Goal: Task Accomplishment & Management: Manage account settings

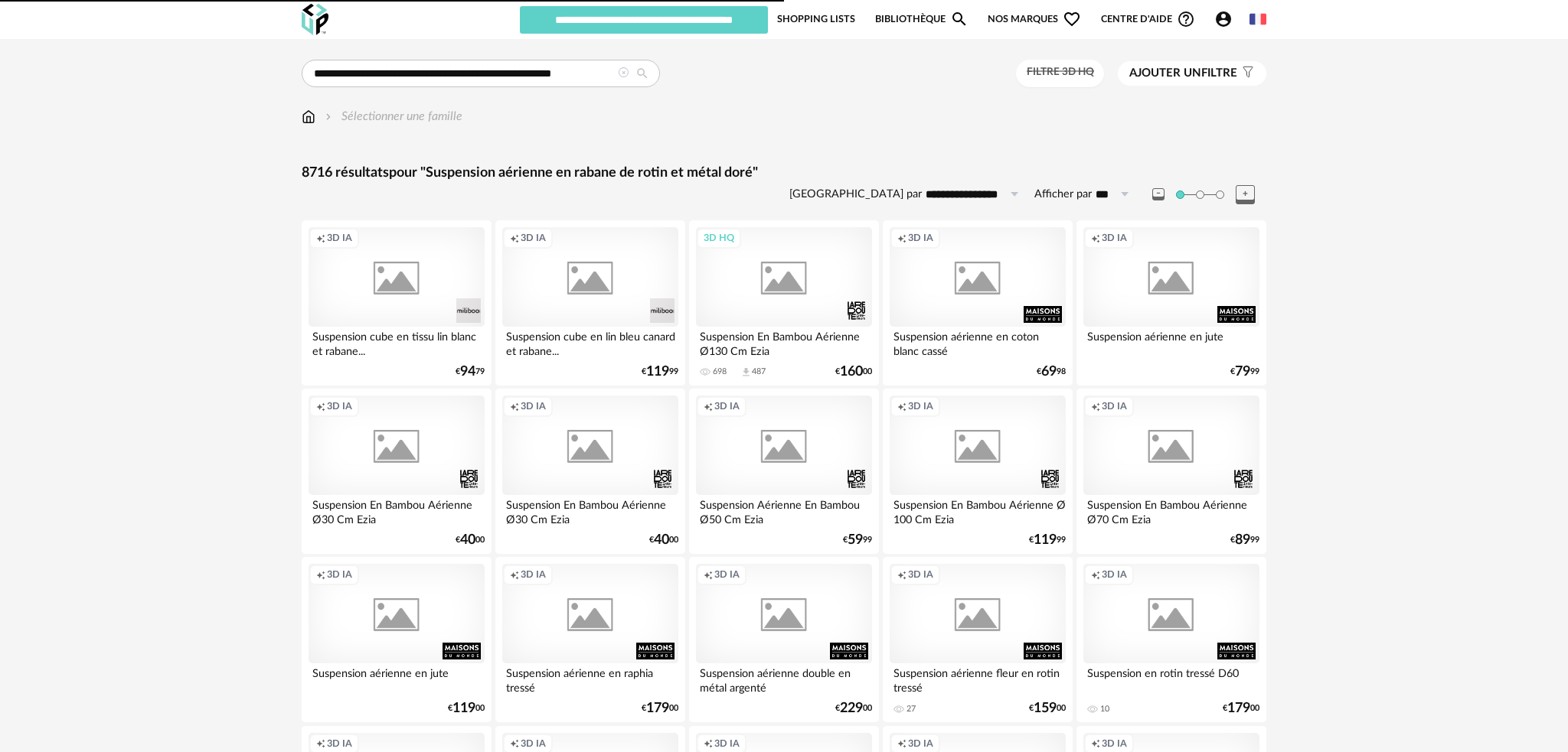
type input "**********"
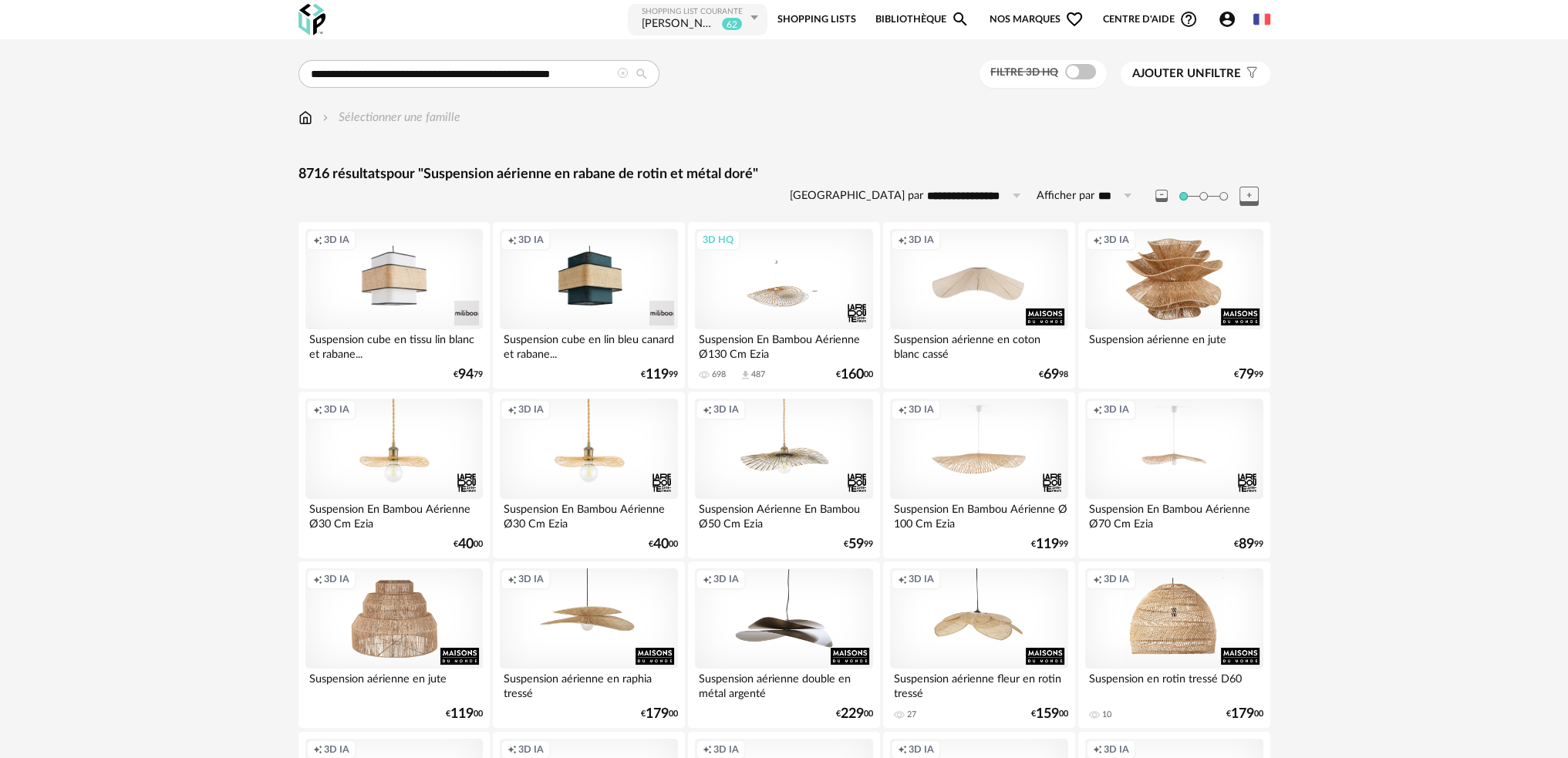
click at [692, 24] on div "[PERSON_NAME] ET [PERSON_NAME]" at bounding box center [680, 24] width 76 height 15
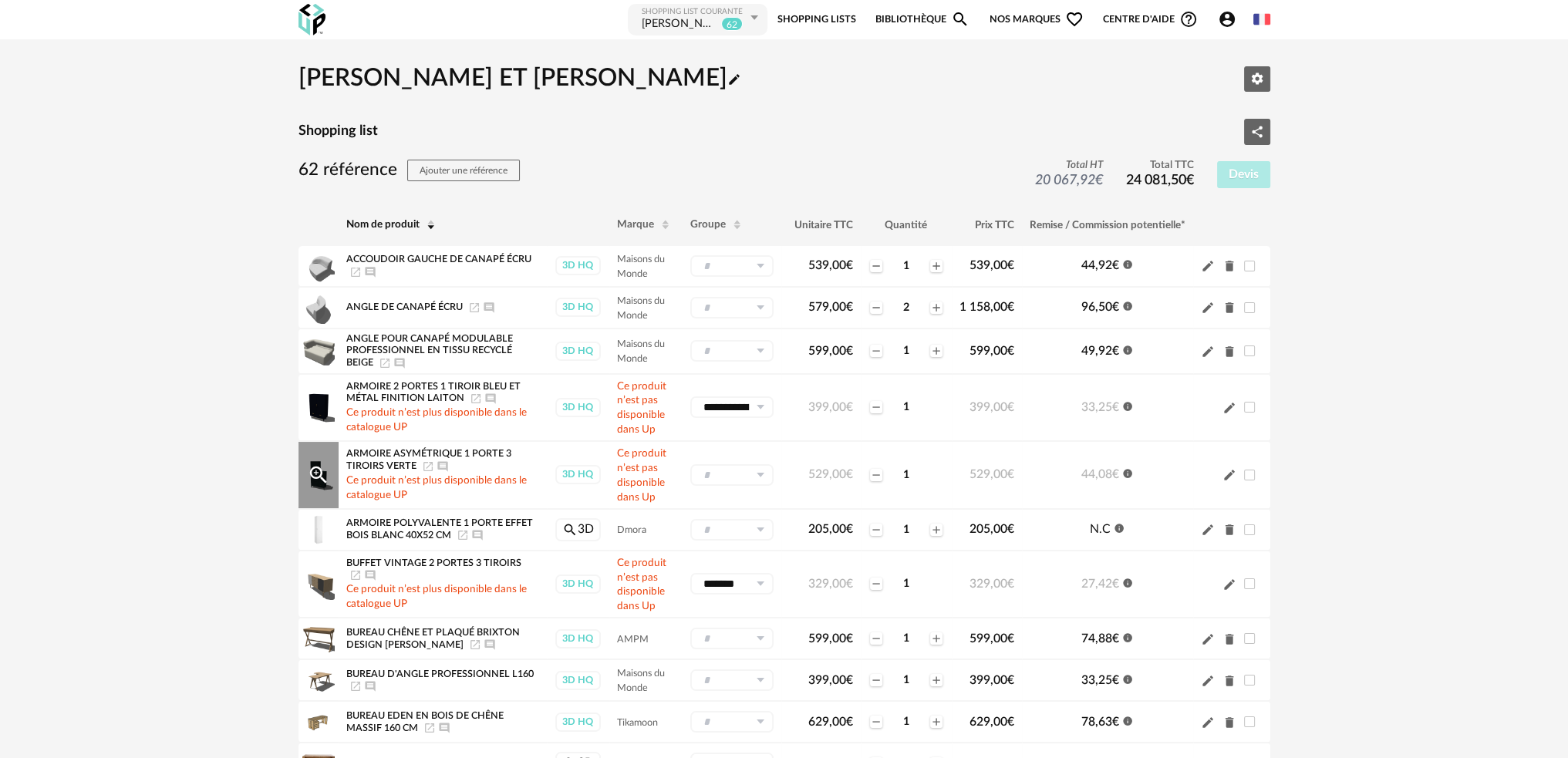
click at [769, 479] on input "text" at bounding box center [732, 476] width 83 height 22
click at [758, 477] on icon at bounding box center [760, 476] width 19 height 22
click at [876, 475] on icon "Minus icon" at bounding box center [876, 475] width 7 height 1
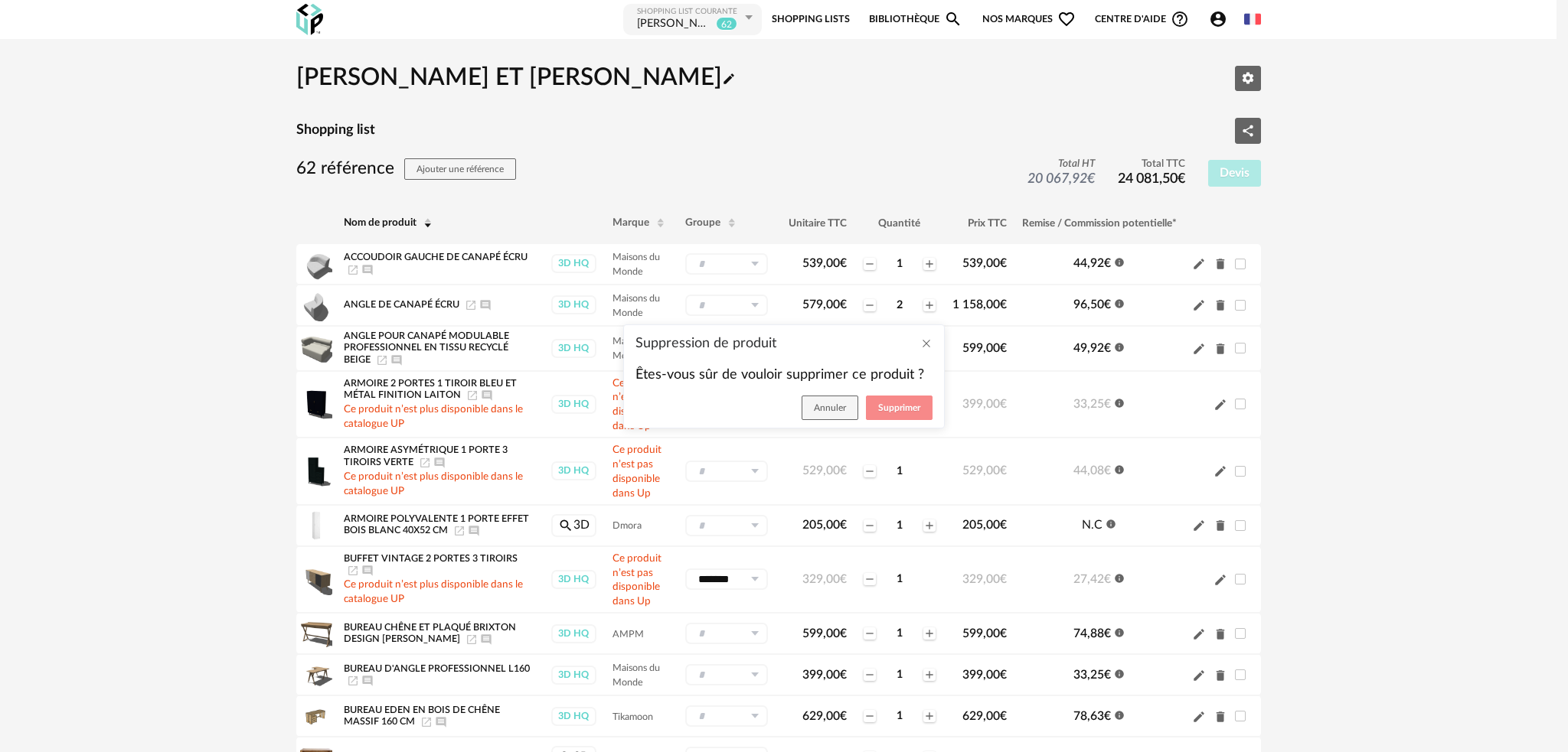
click at [889, 406] on span "Supprimer" at bounding box center [899, 408] width 42 height 9
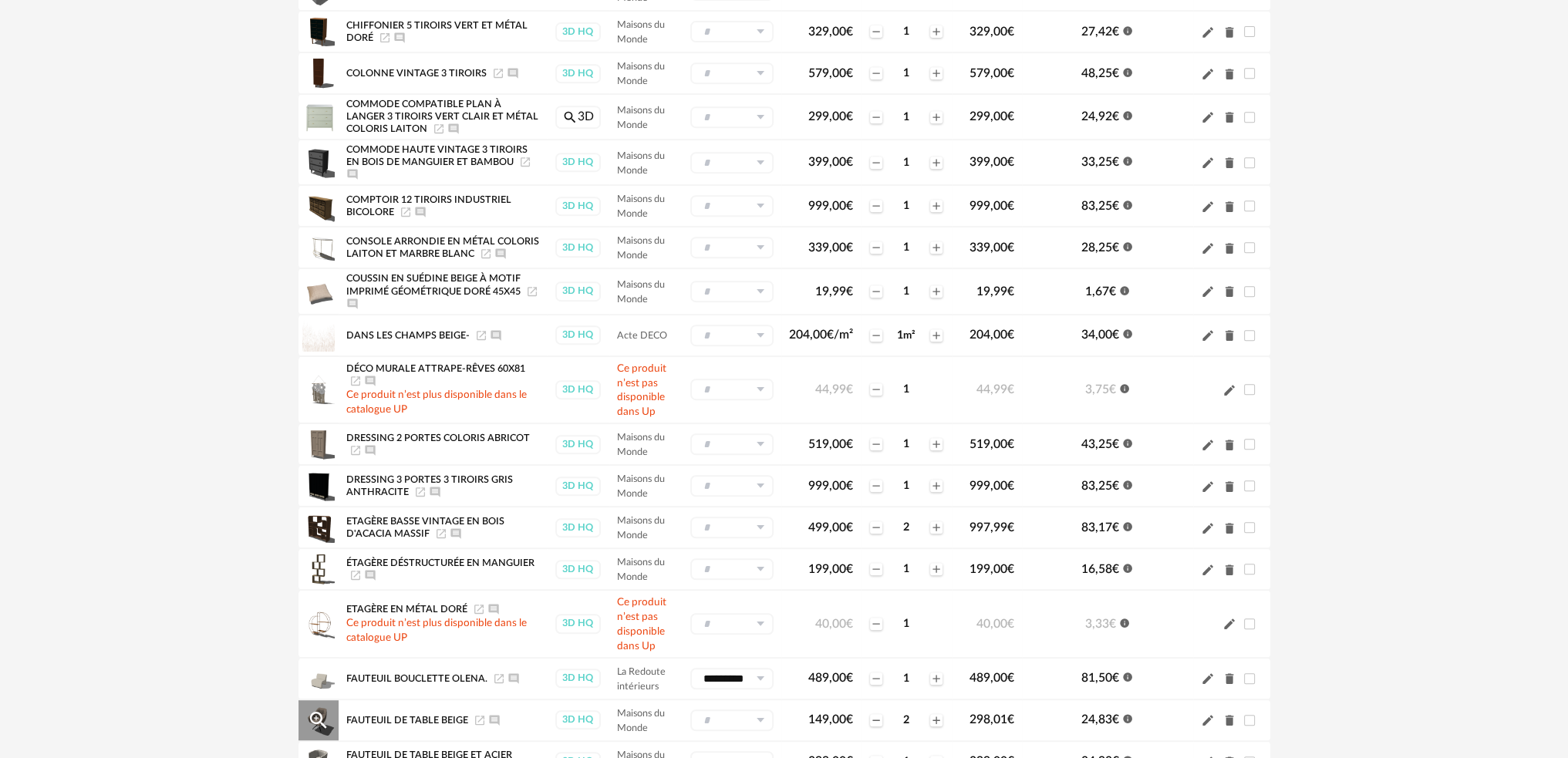
scroll to position [1080, 0]
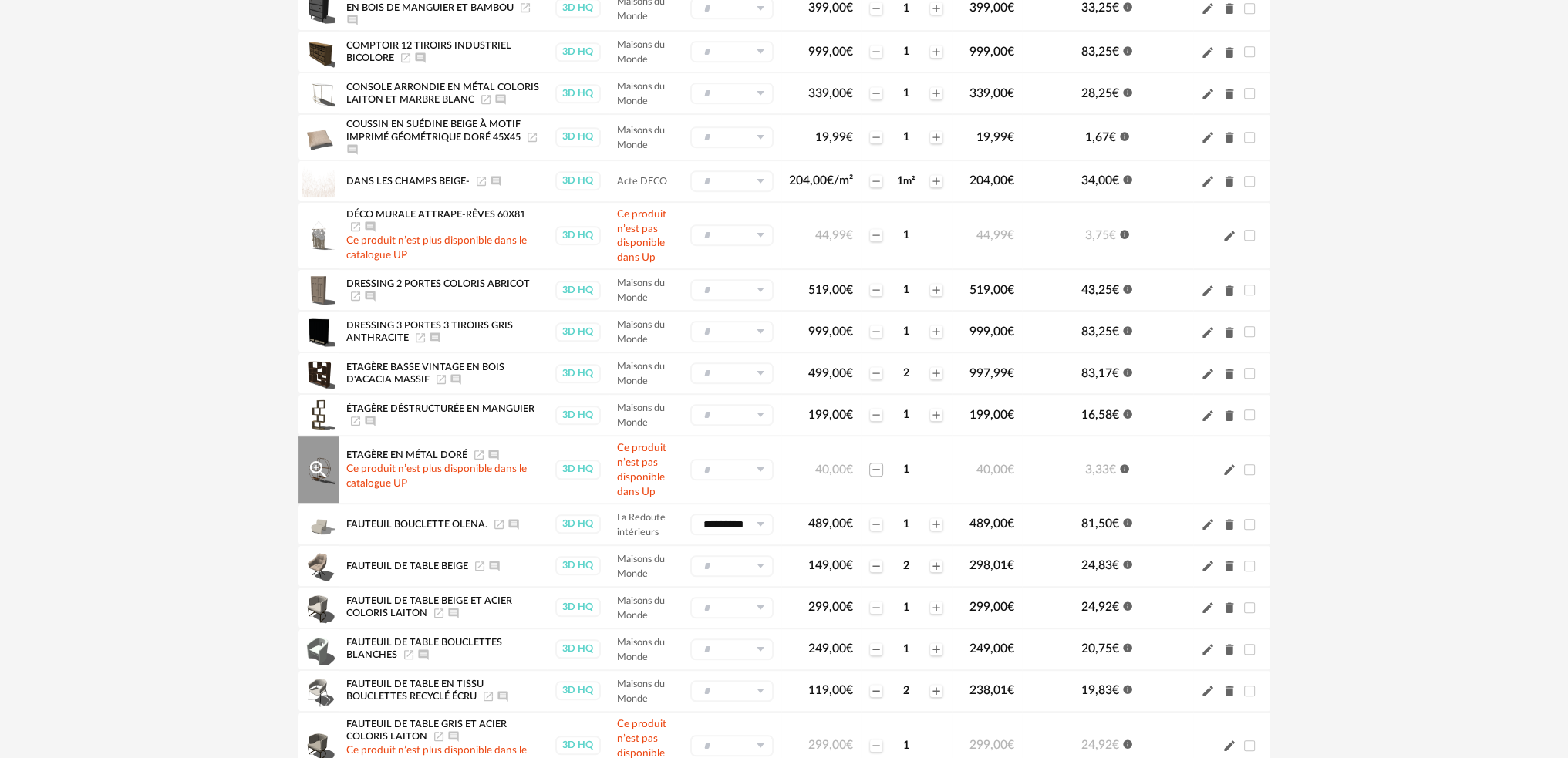
click at [876, 468] on icon "Minus icon" at bounding box center [876, 470] width 13 height 13
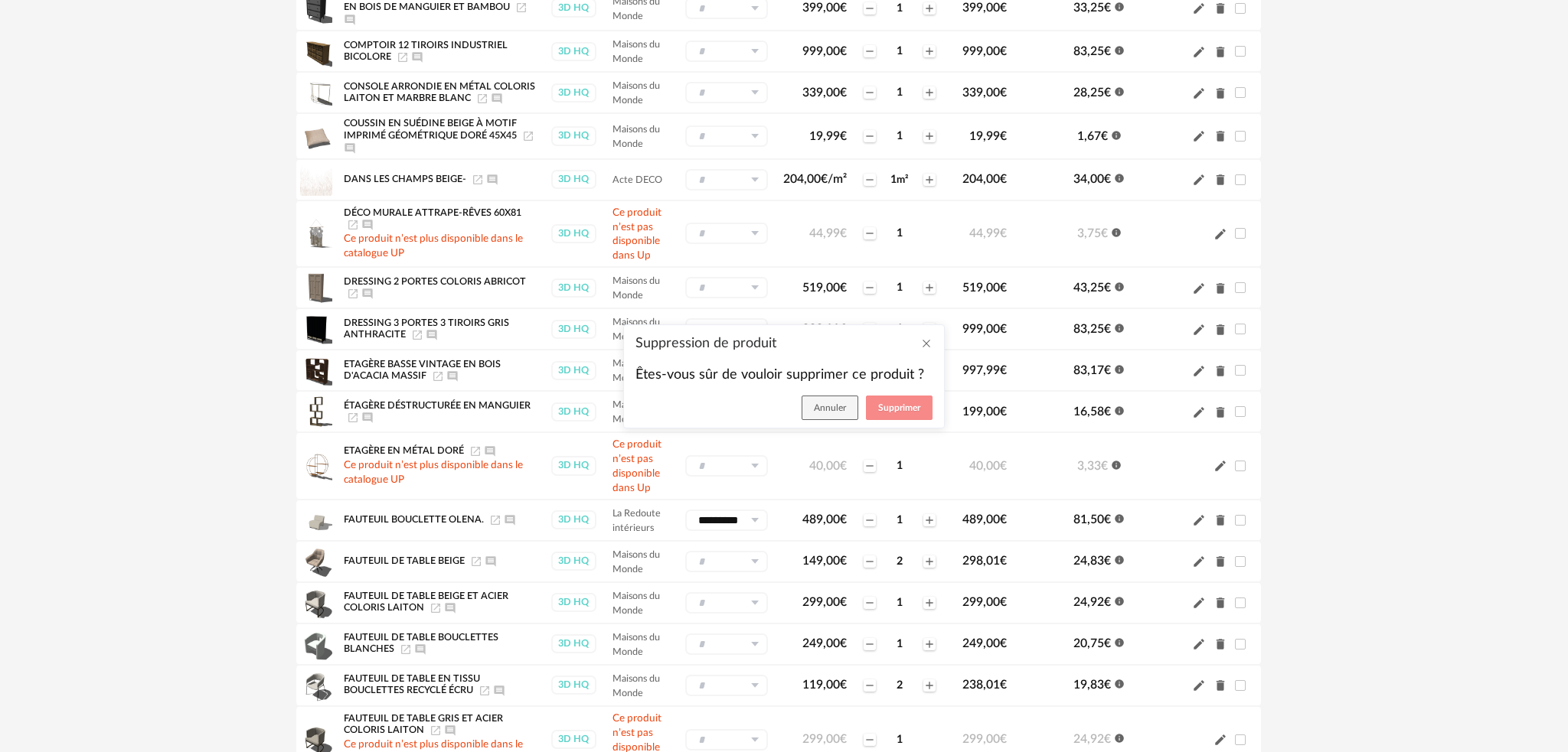
click at [888, 404] on span "Supprimer" at bounding box center [899, 408] width 42 height 9
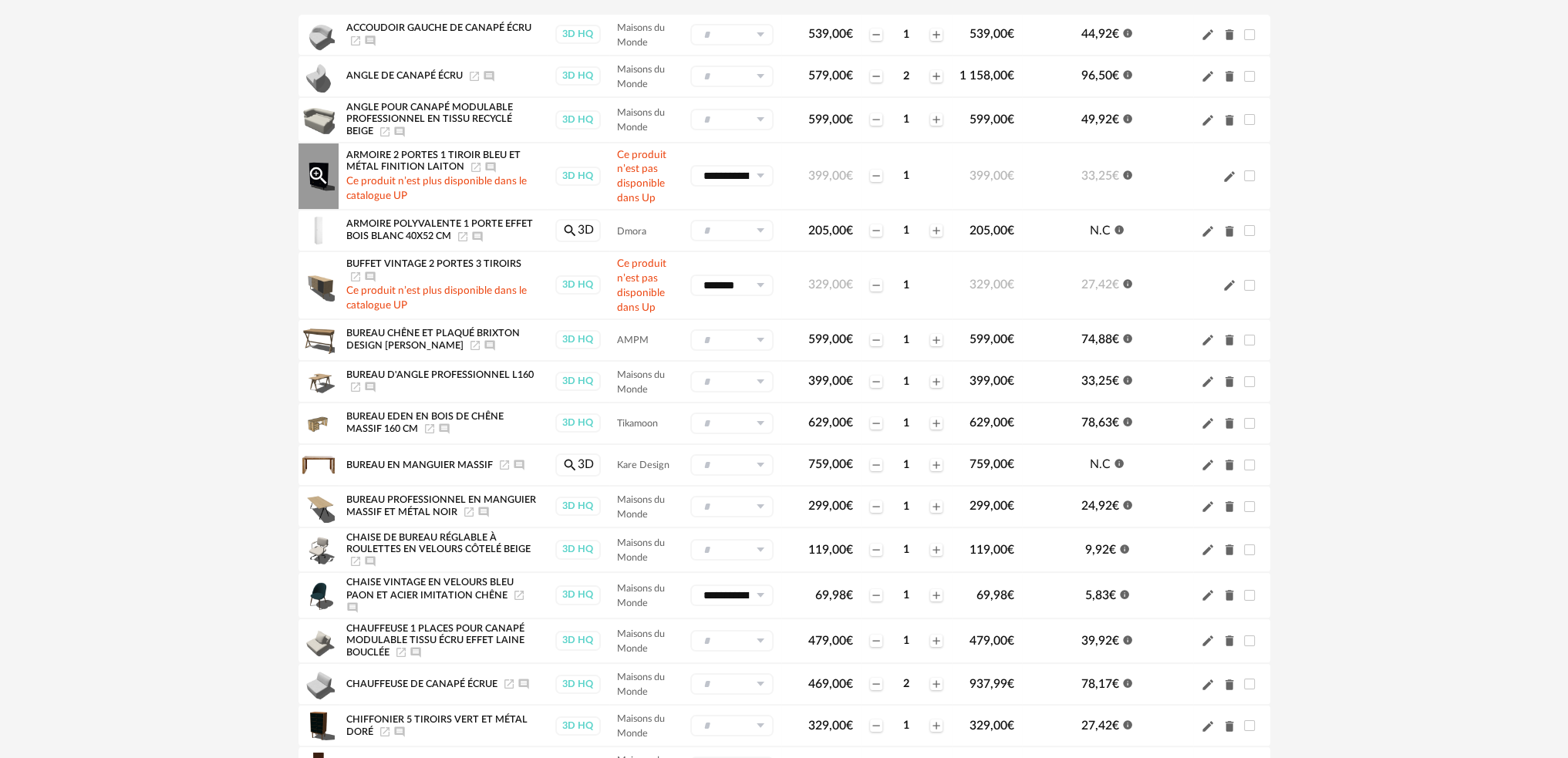
scroll to position [77, 0]
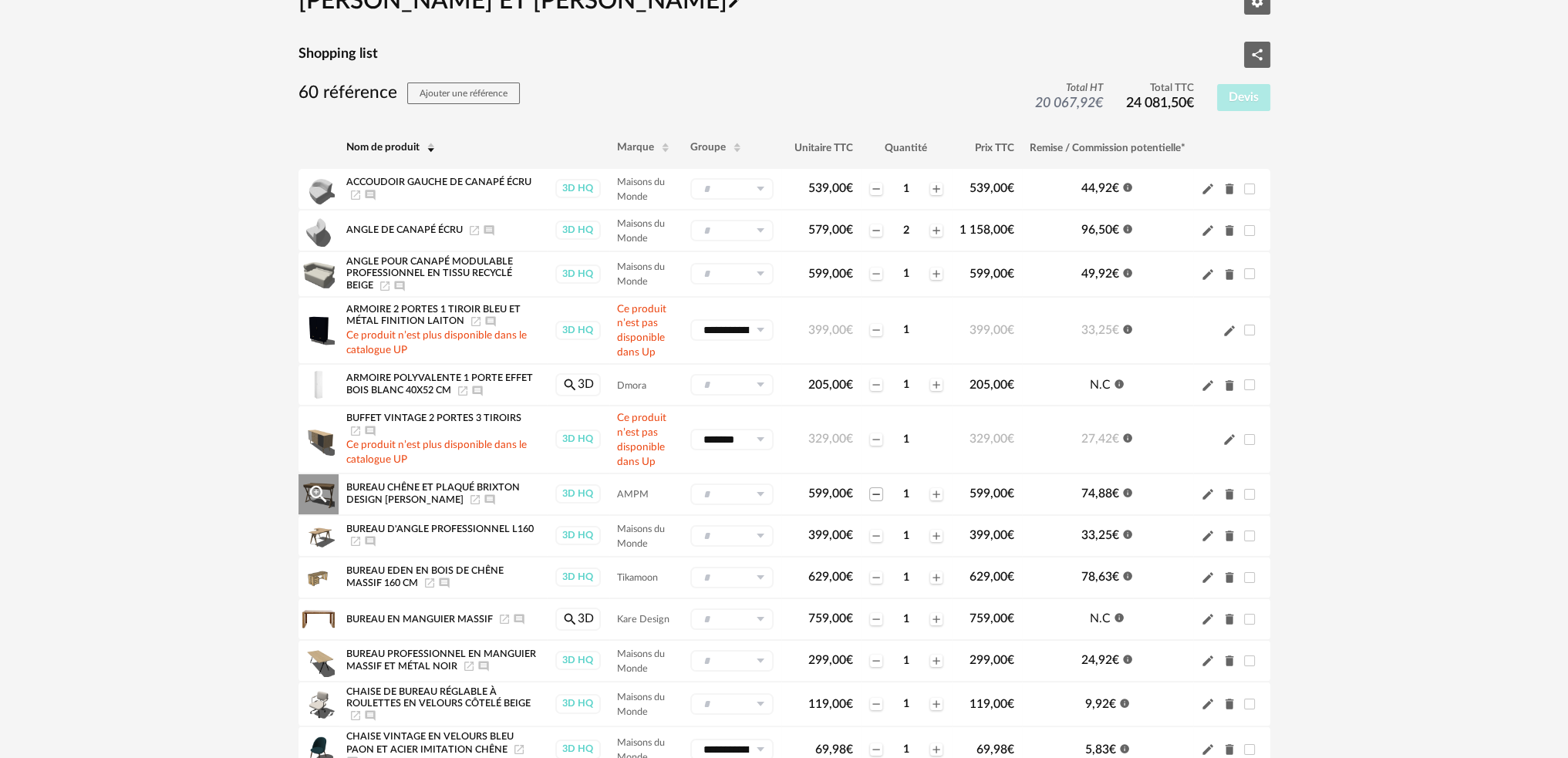
click at [874, 494] on icon "Minus icon" at bounding box center [876, 494] width 13 height 13
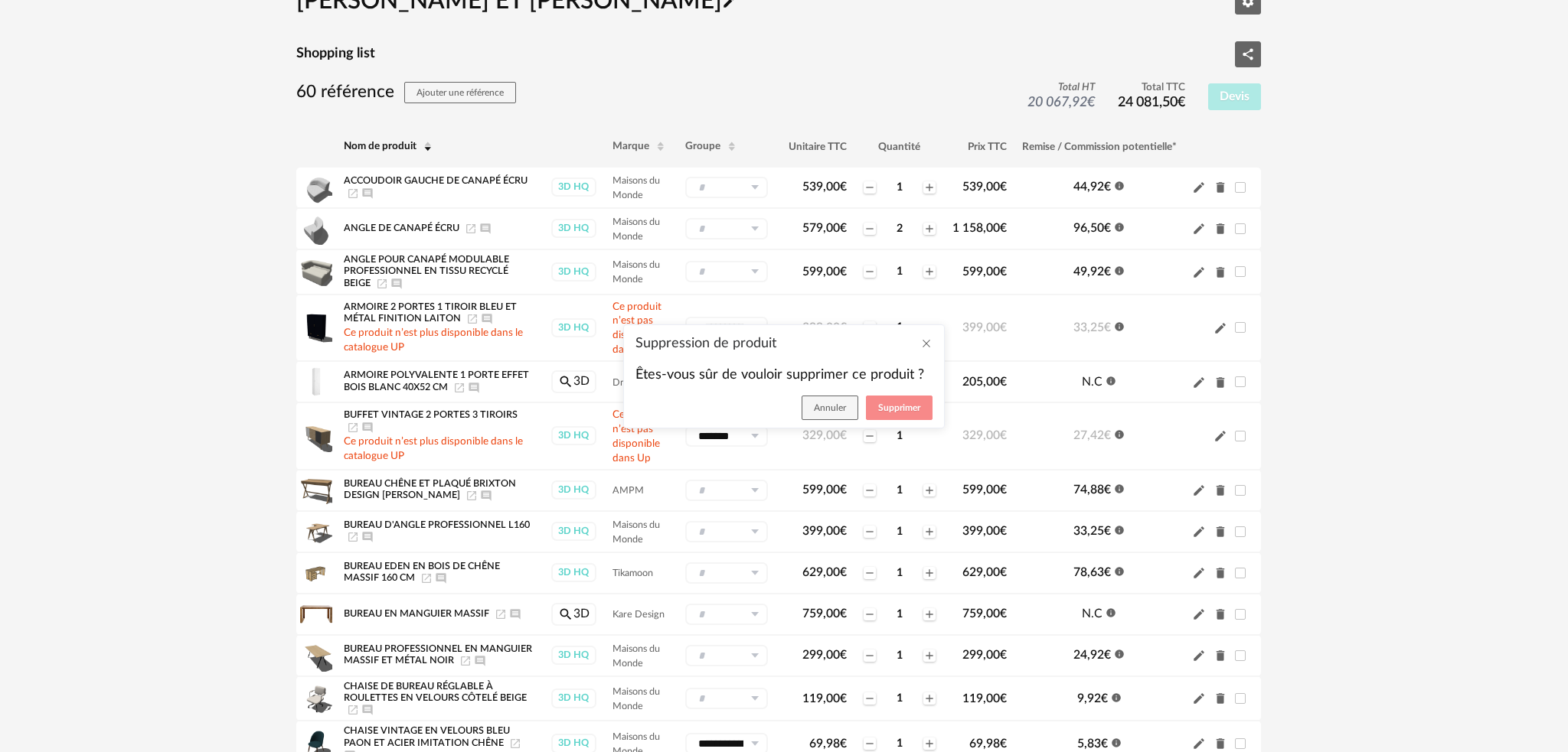
click at [886, 406] on span "Supprimer" at bounding box center [899, 408] width 42 height 9
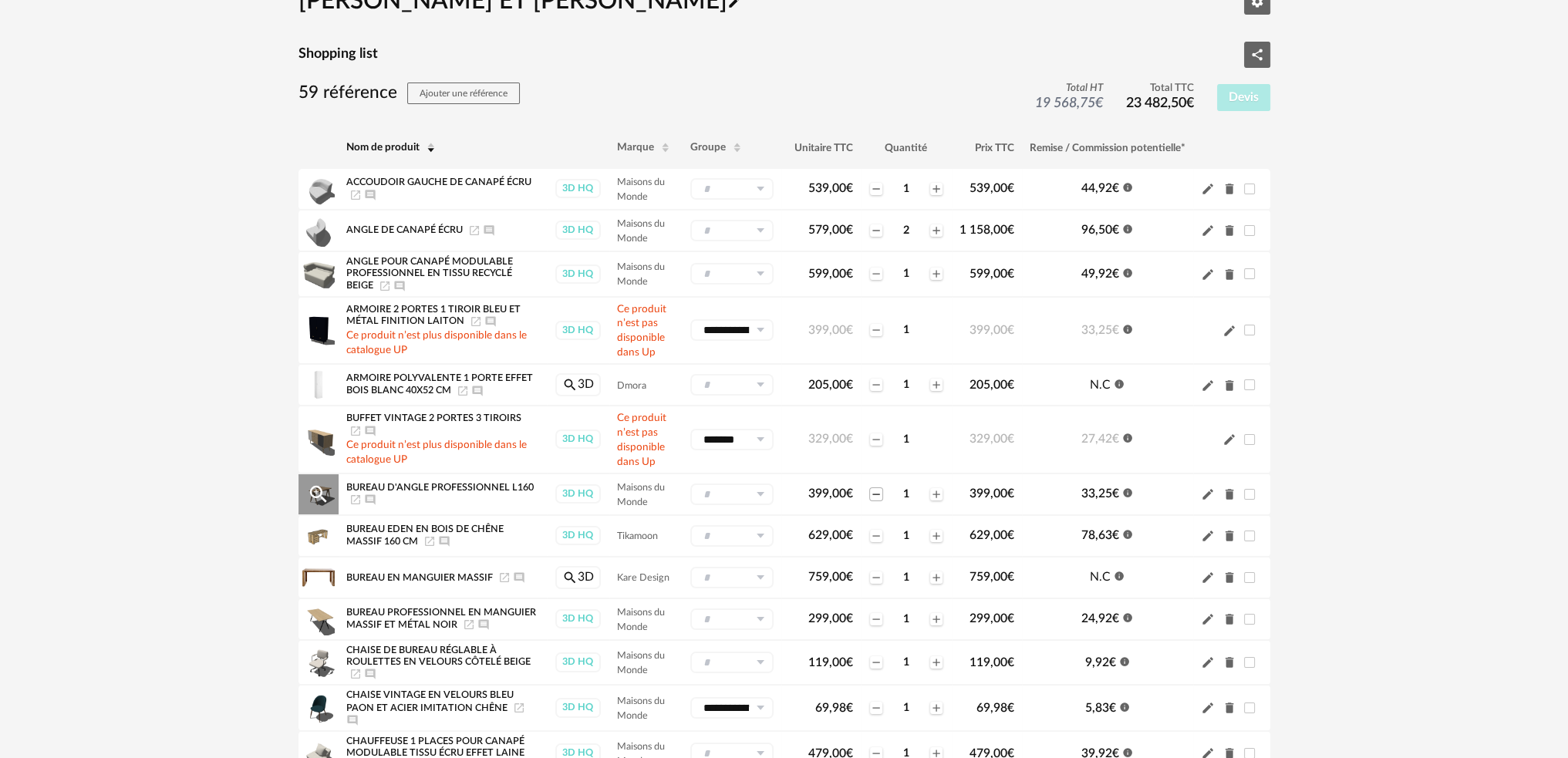
click at [874, 492] on icon "Minus icon" at bounding box center [876, 494] width 13 height 13
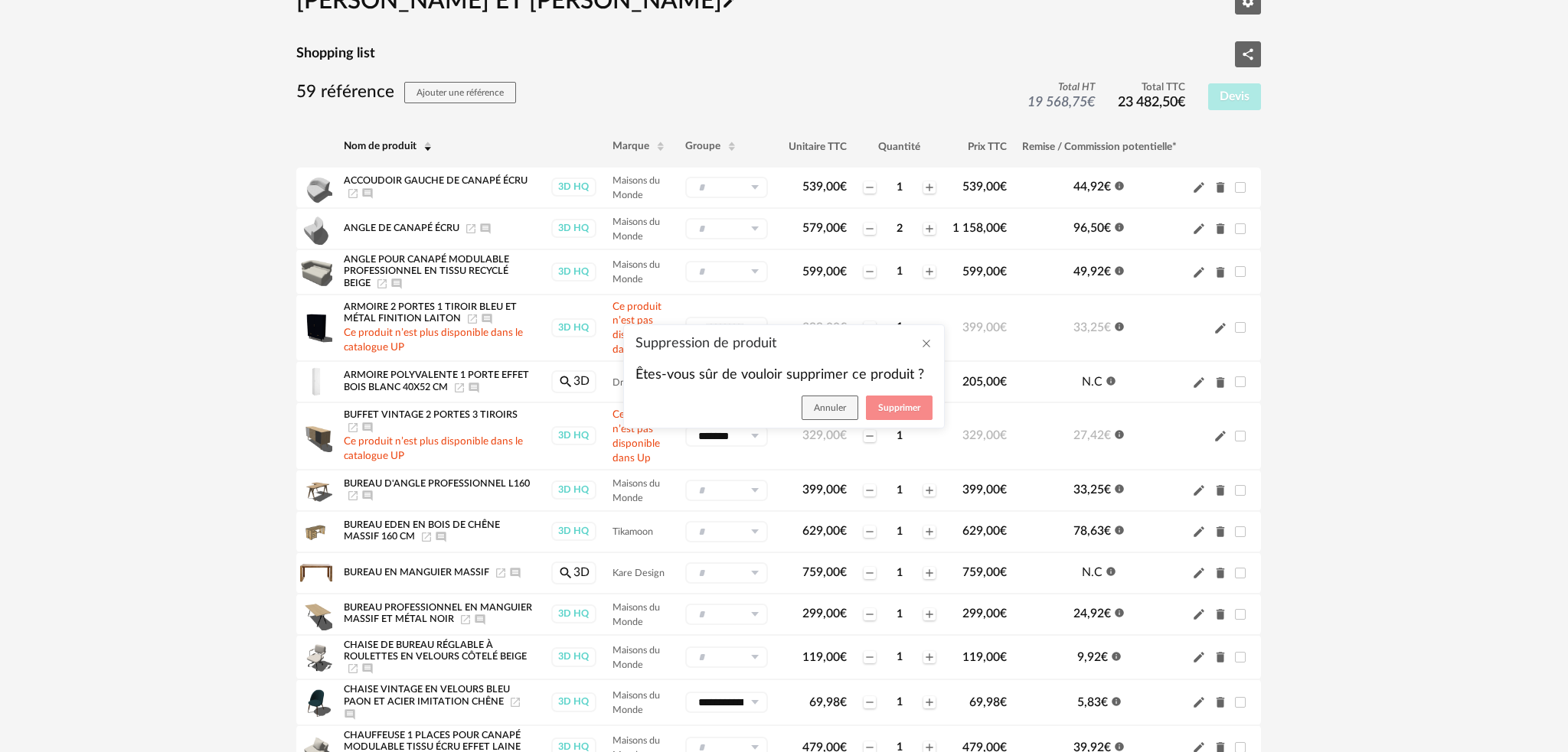
click at [885, 402] on button "Supprimer" at bounding box center [899, 408] width 67 height 24
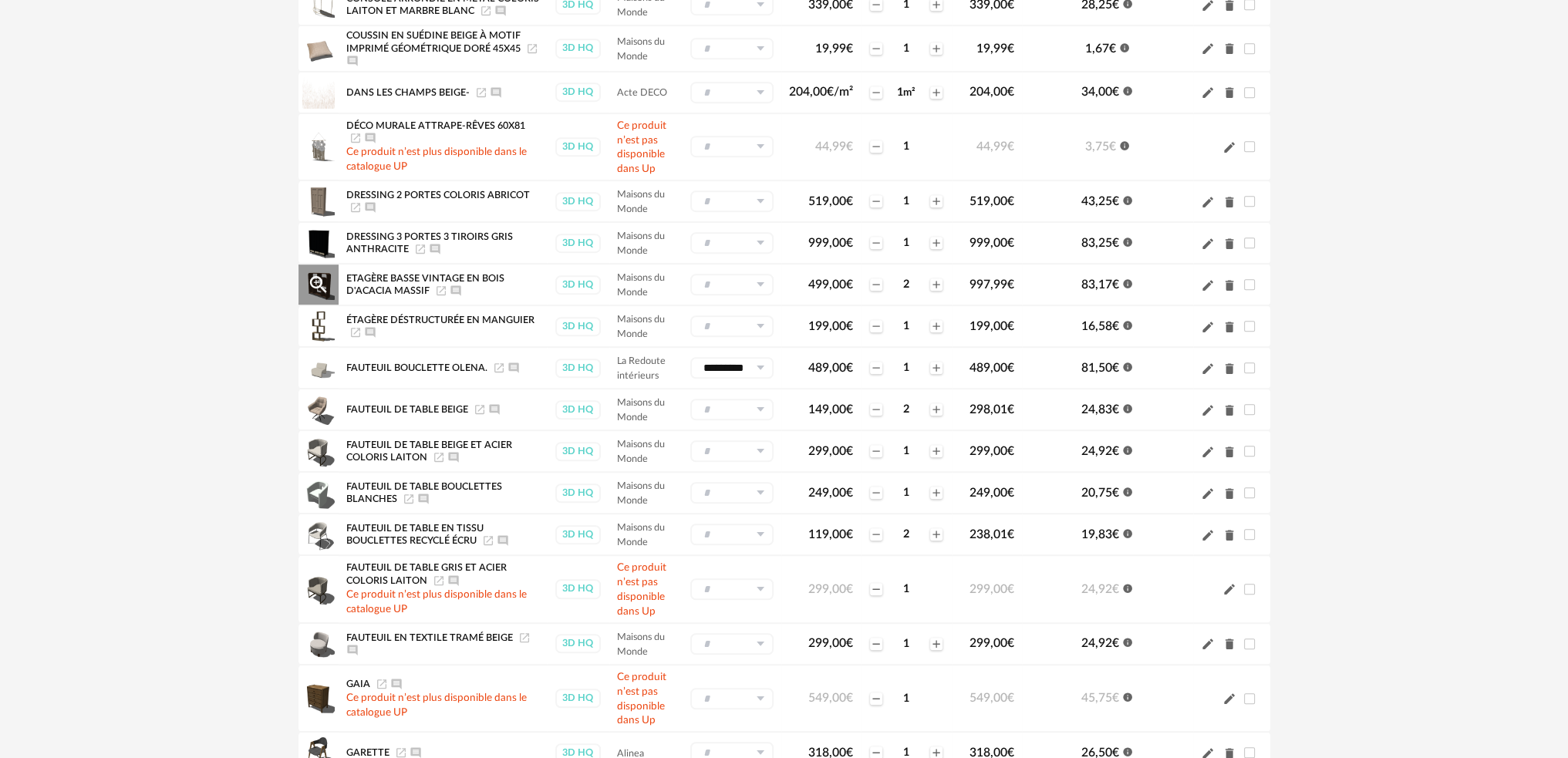
scroll to position [1008, 0]
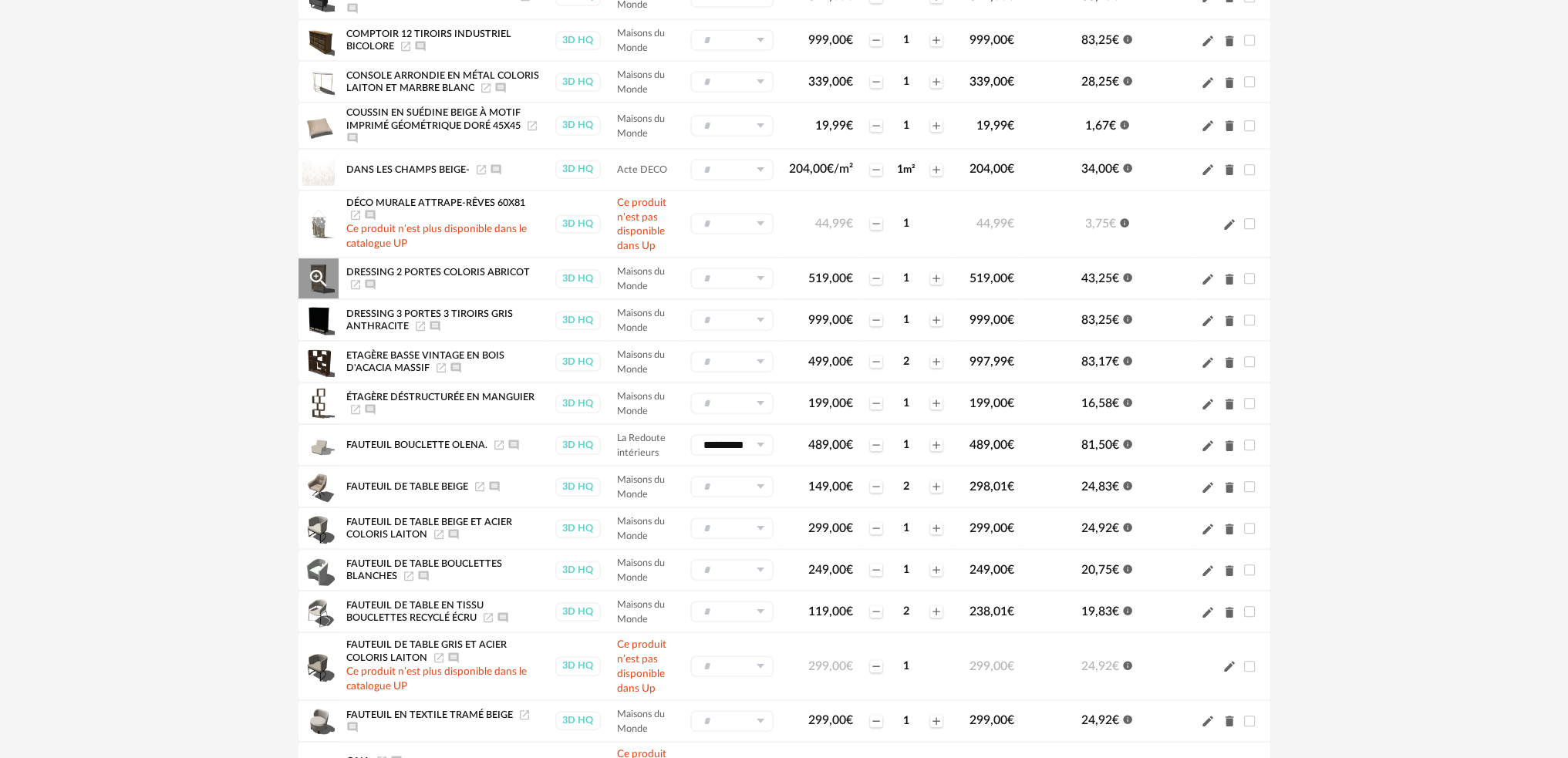
click at [366, 268] on span "Dressing 2 portes coloris abricot" at bounding box center [438, 272] width 184 height 9
click at [324, 268] on icon "Magnify Plus Outline icon" at bounding box center [318, 279] width 24 height 24
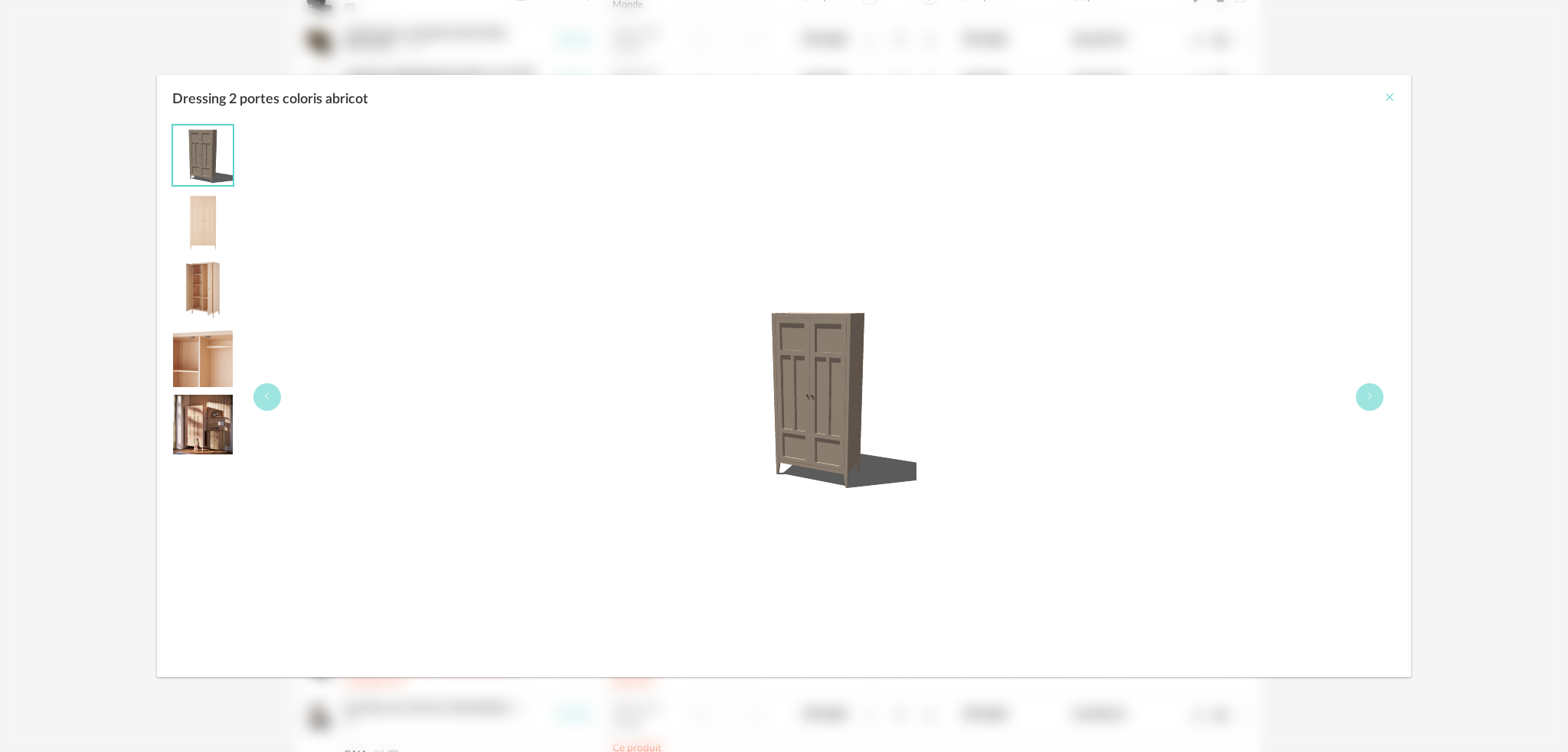
drag, startPoint x: 1392, startPoint y: 98, endPoint x: 1364, endPoint y: 108, distance: 29.7
click at [1390, 98] on icon "Close" at bounding box center [1390, 97] width 13 height 13
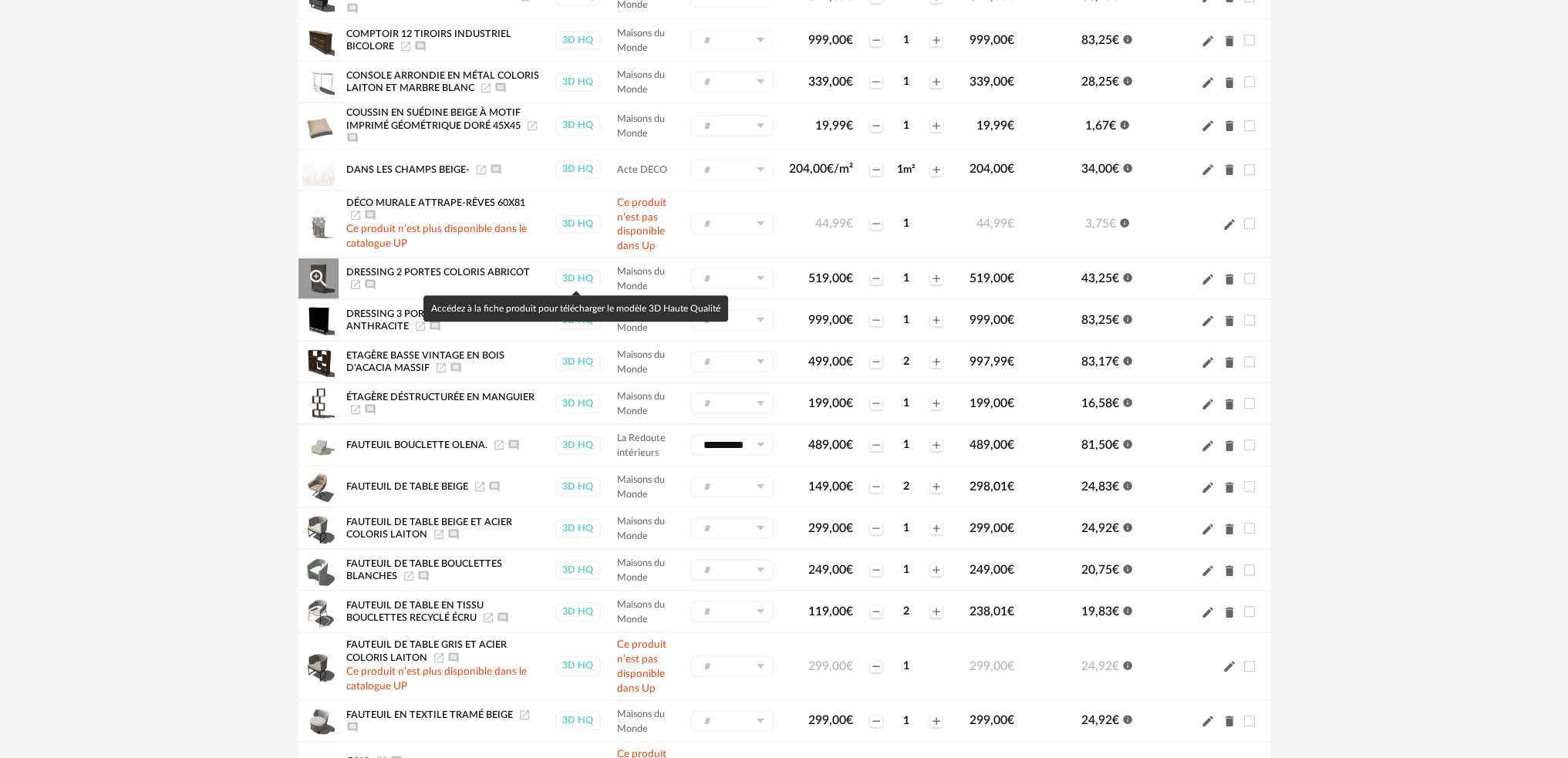
click at [568, 274] on div "3D HQ" at bounding box center [578, 278] width 45 height 19
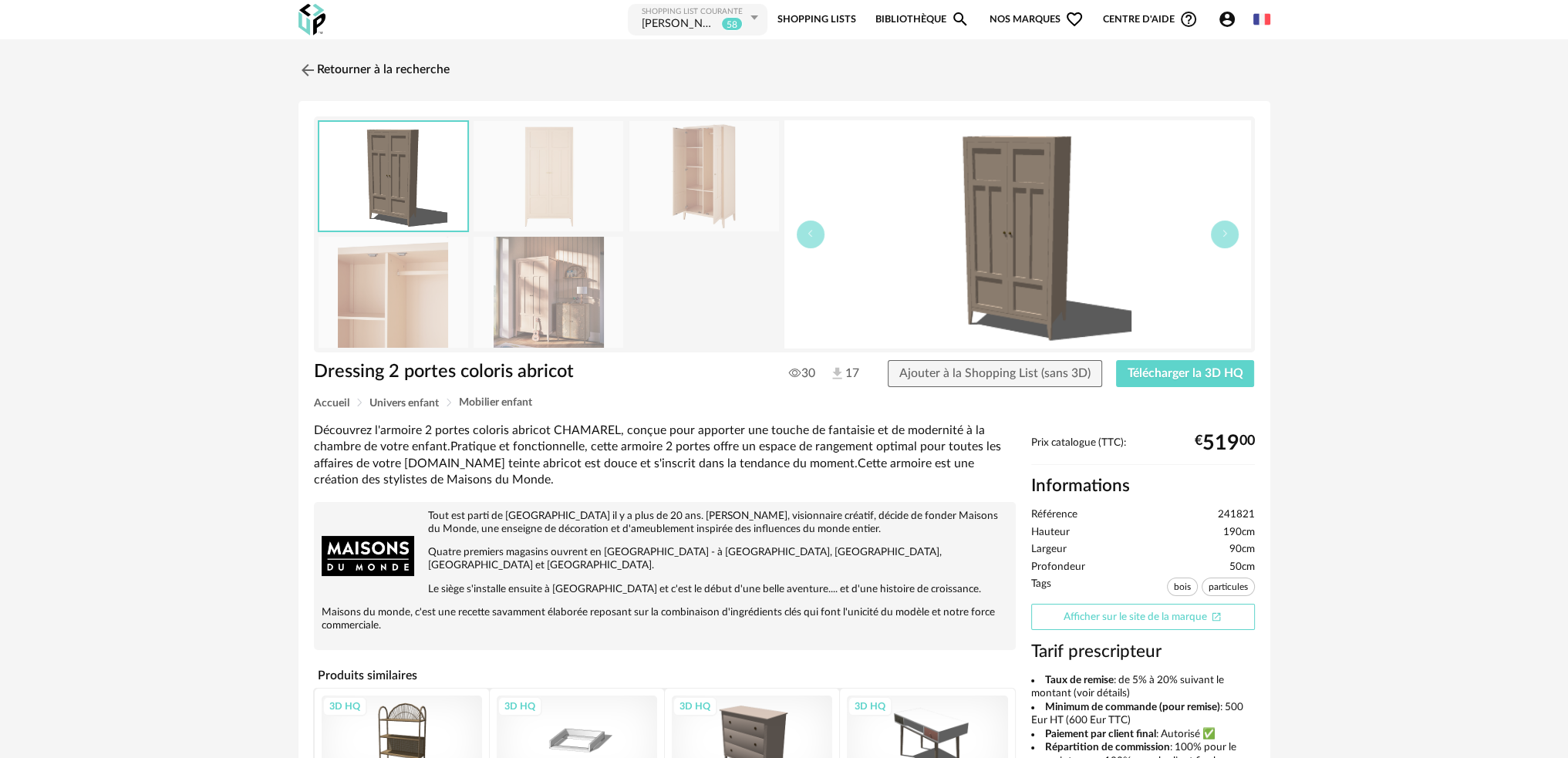
click at [1120, 614] on link "Afficher sur le site de la marque Open In New icon" at bounding box center [1143, 618] width 224 height 27
